Goal: Check status: Check status

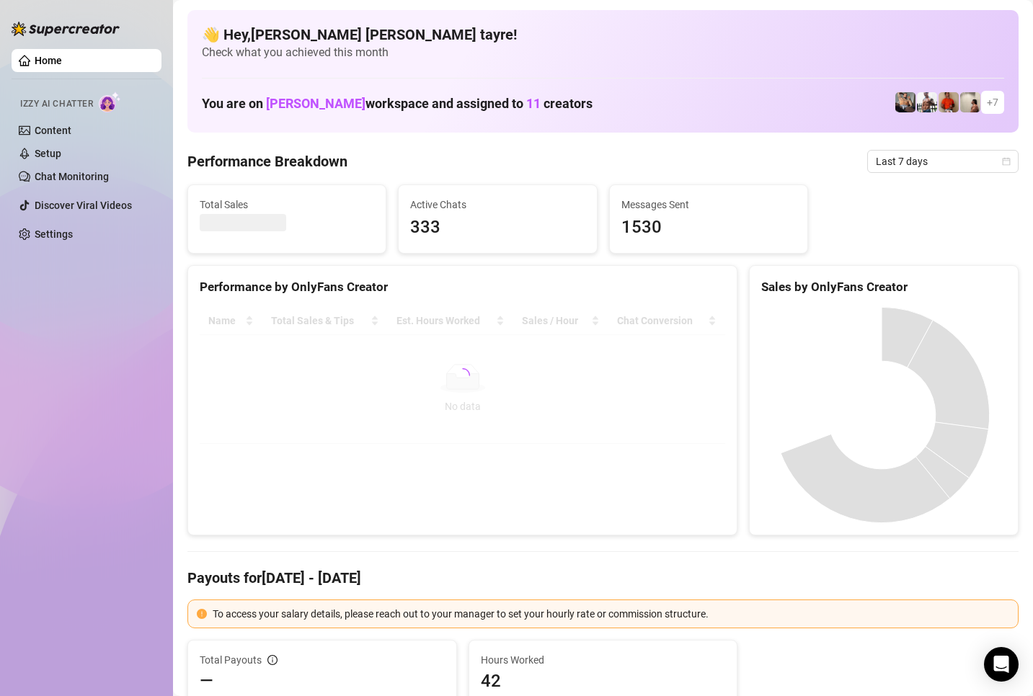
click at [140, 432] on div "Home Izzy AI Chatter Content Setup Chat Monitoring Discover Viral Videos Settin…" at bounding box center [87, 341] width 150 height 683
click at [908, 160] on span "Last 7 days" at bounding box center [942, 162] width 134 height 22
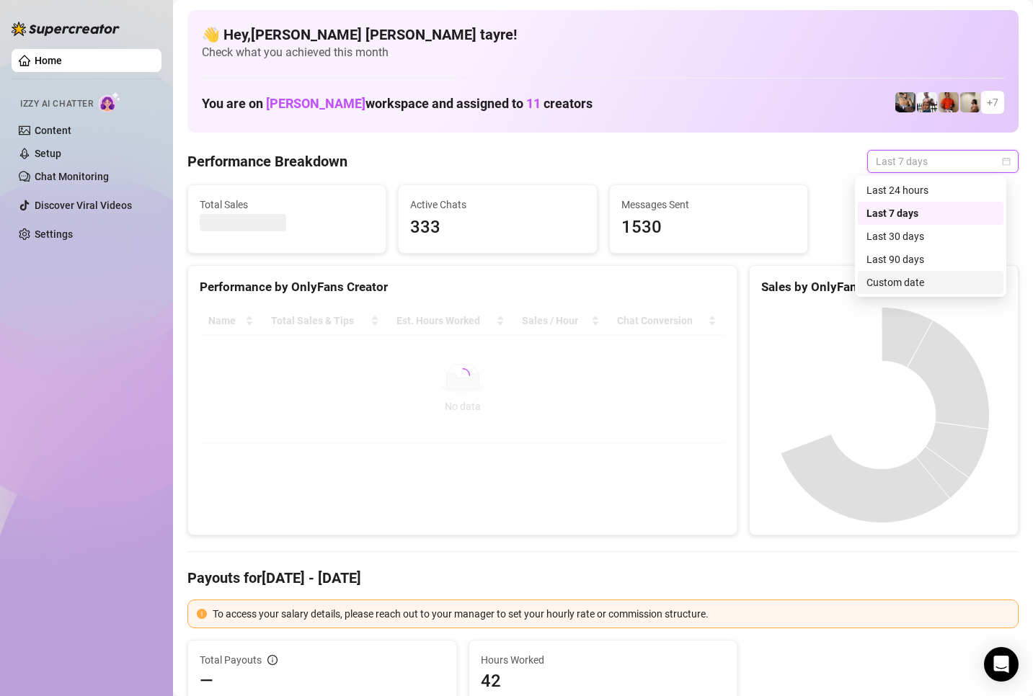
click at [912, 279] on div "Custom date" at bounding box center [930, 283] width 128 height 16
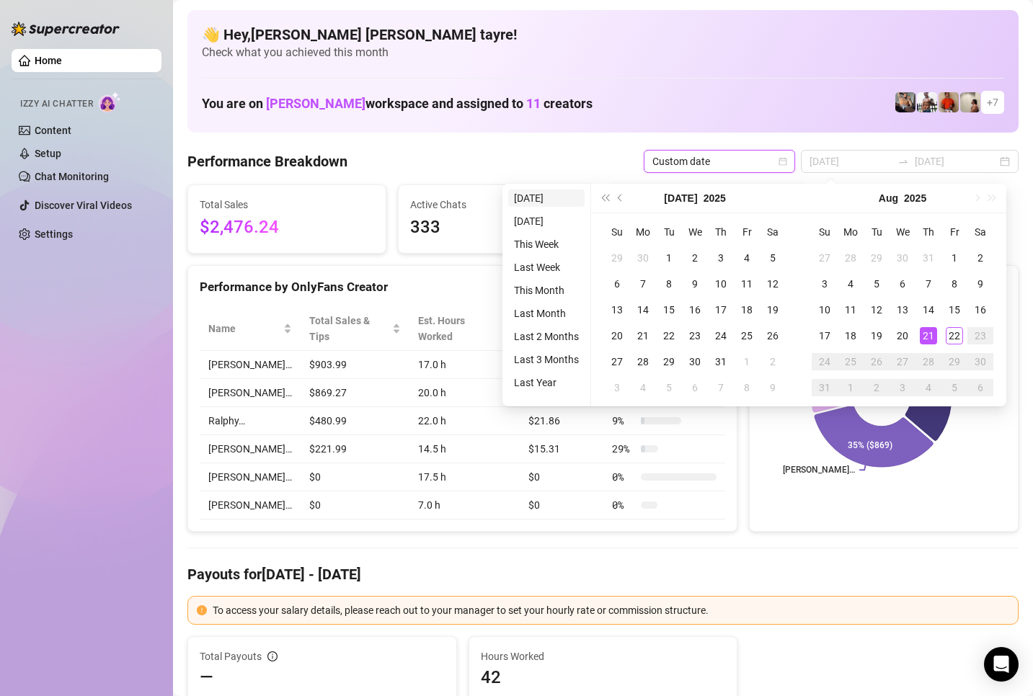
type input "[DATE]"
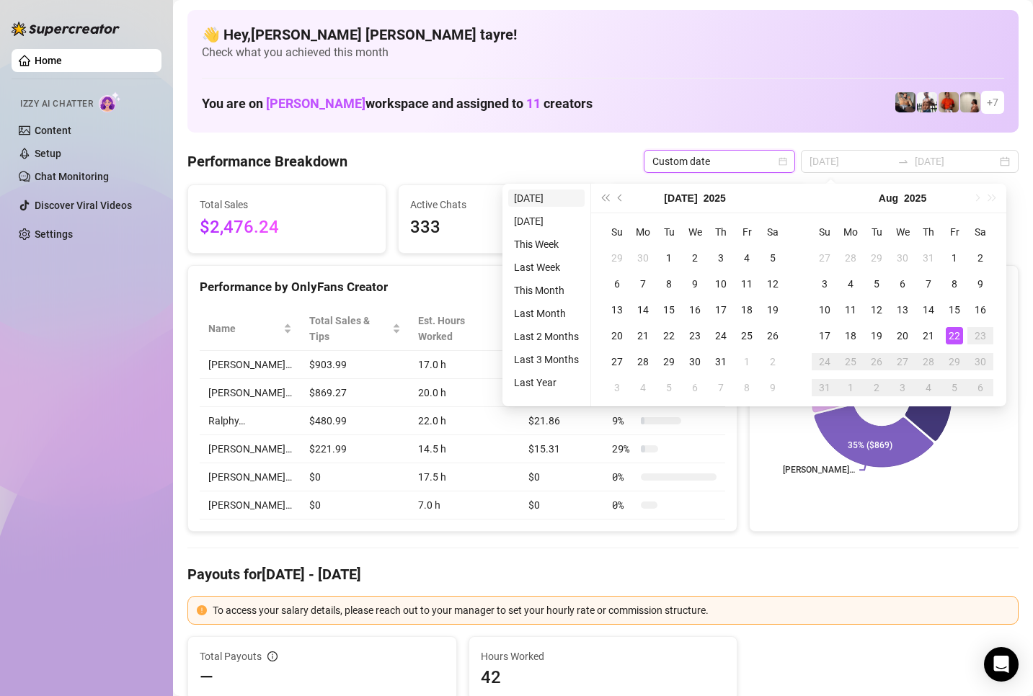
click at [520, 199] on li "[DATE]" at bounding box center [546, 198] width 76 height 17
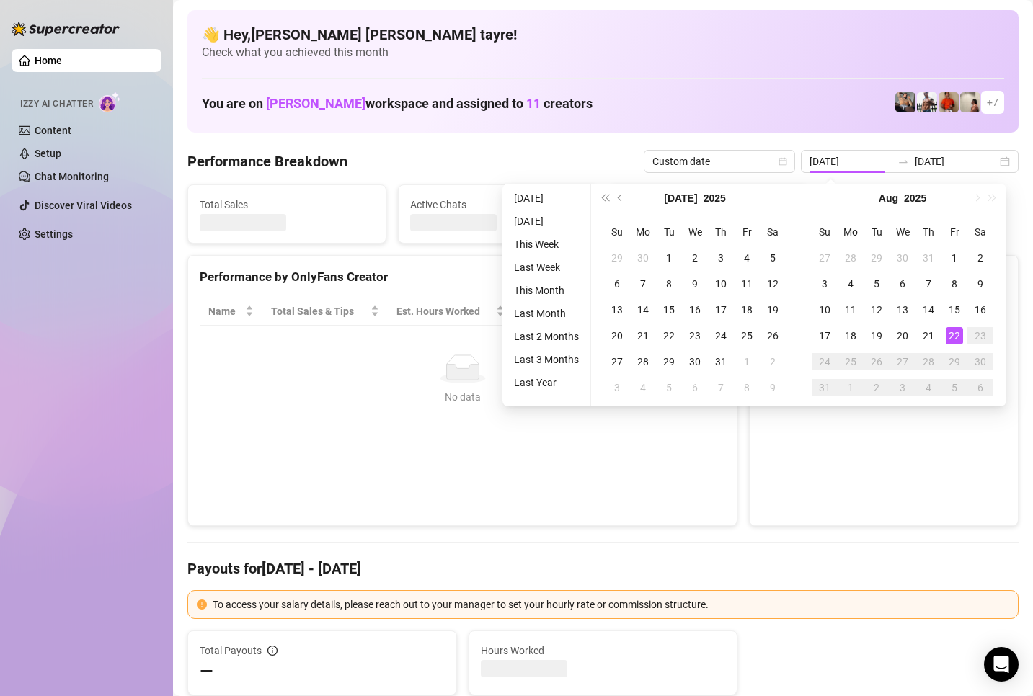
type input "[DATE]"
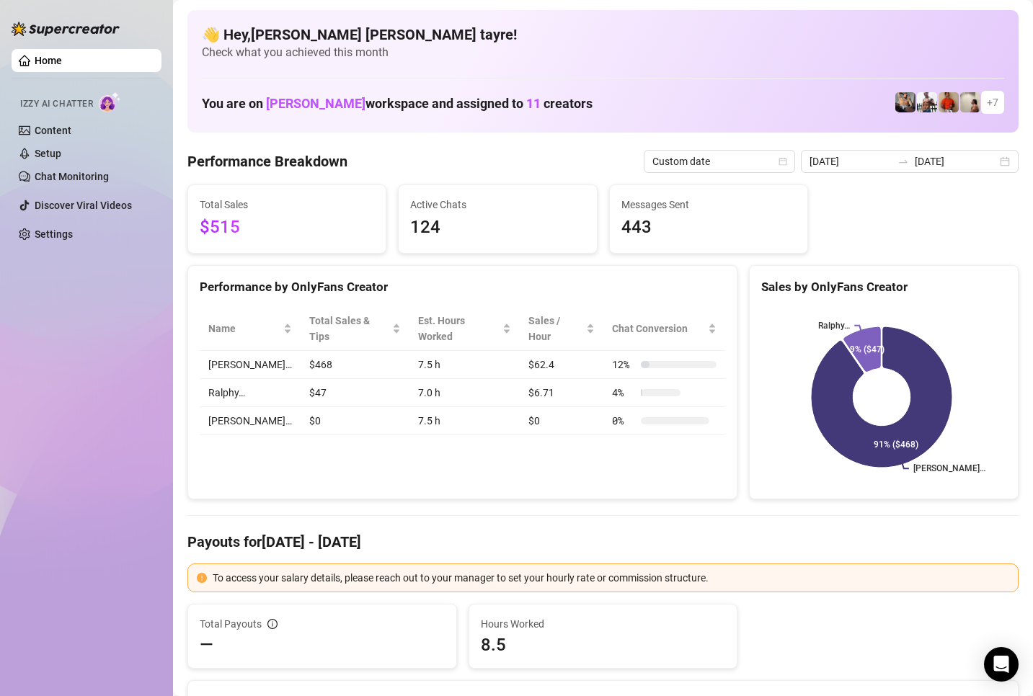
click at [417, 478] on div "Performance by OnlyFans Creator Name Total Sales & Tips Est. Hours Worked Sales…" at bounding box center [462, 382] width 550 height 235
click at [915, 166] on input "[DATE]" at bounding box center [955, 161] width 82 height 16
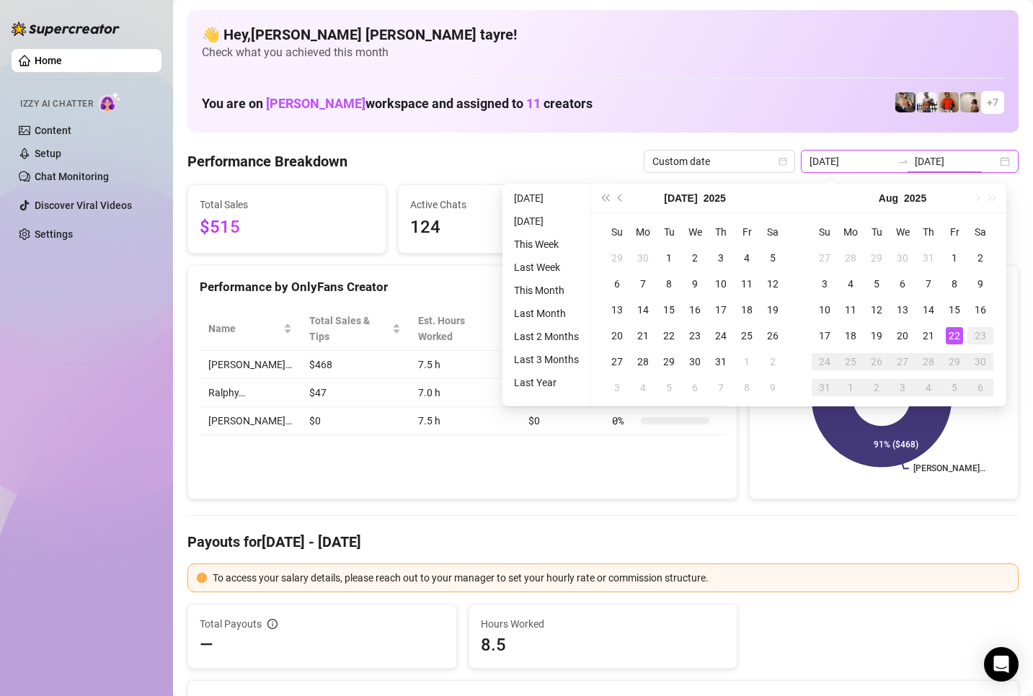
type input "[DATE]"
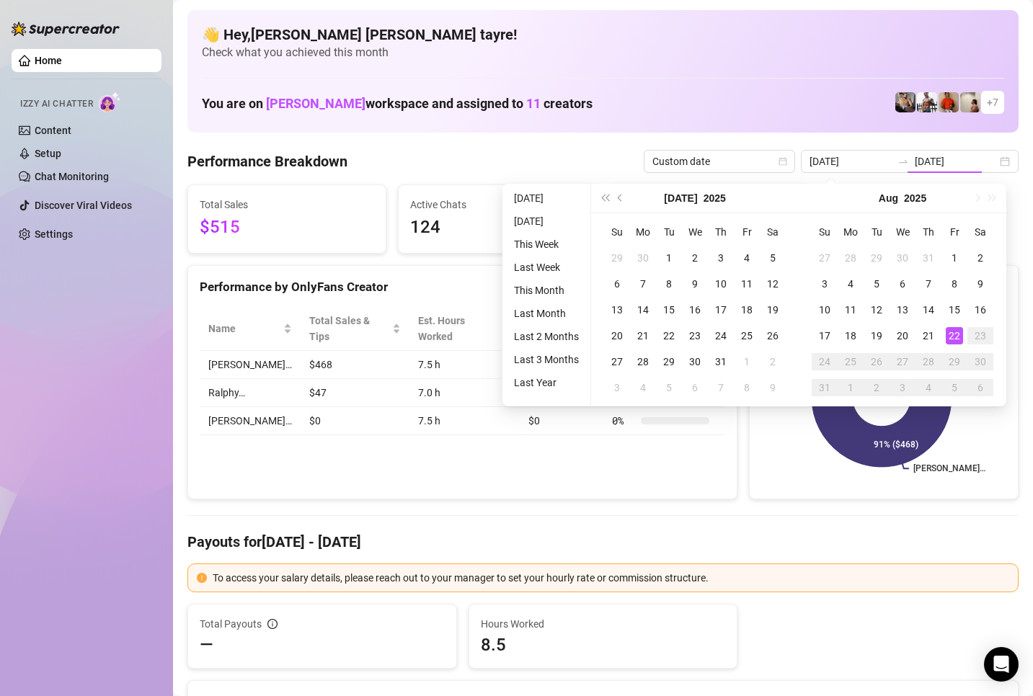
click at [447, 481] on div "Performance by OnlyFans Creator Name Total Sales & Tips Est. Hours Worked Sales…" at bounding box center [462, 382] width 550 height 235
